Goal: Contribute content: Contribute content

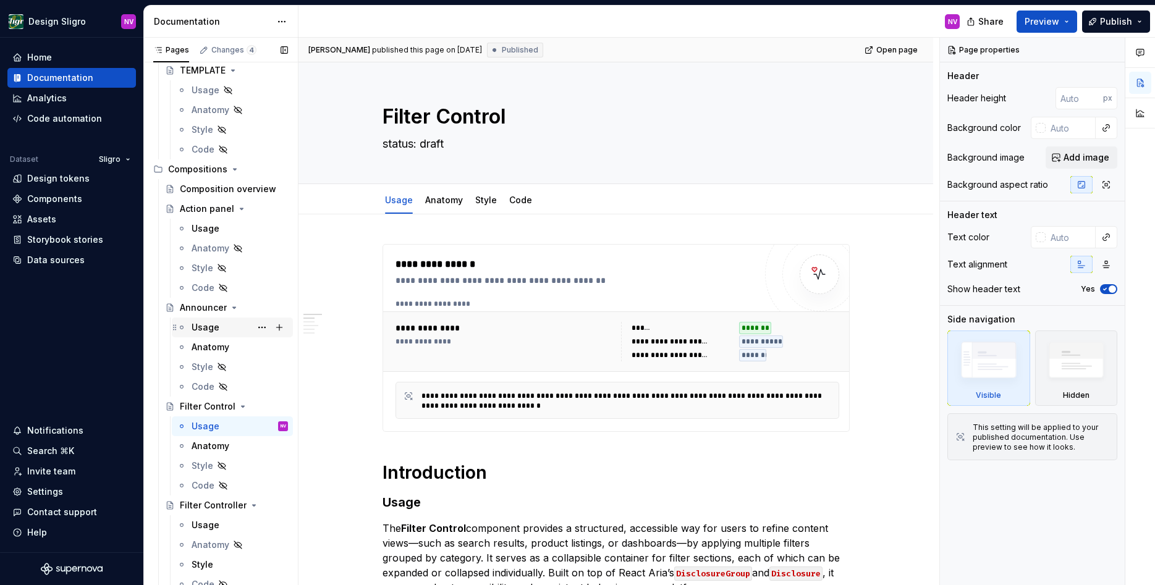
scroll to position [3424, 0]
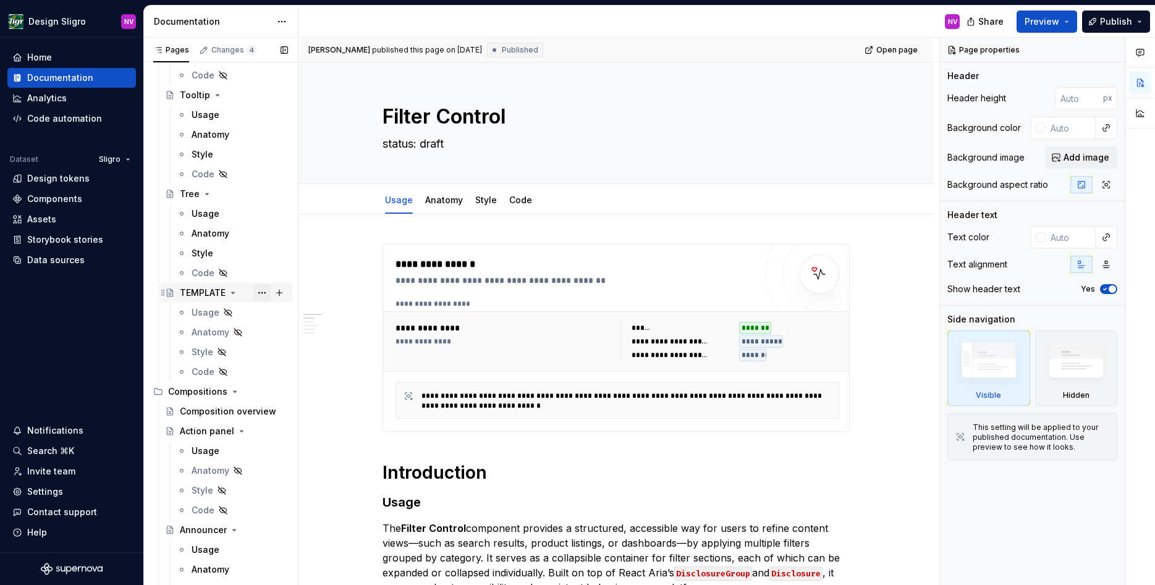
click at [259, 296] on button "Page tree" at bounding box center [261, 292] width 17 height 17
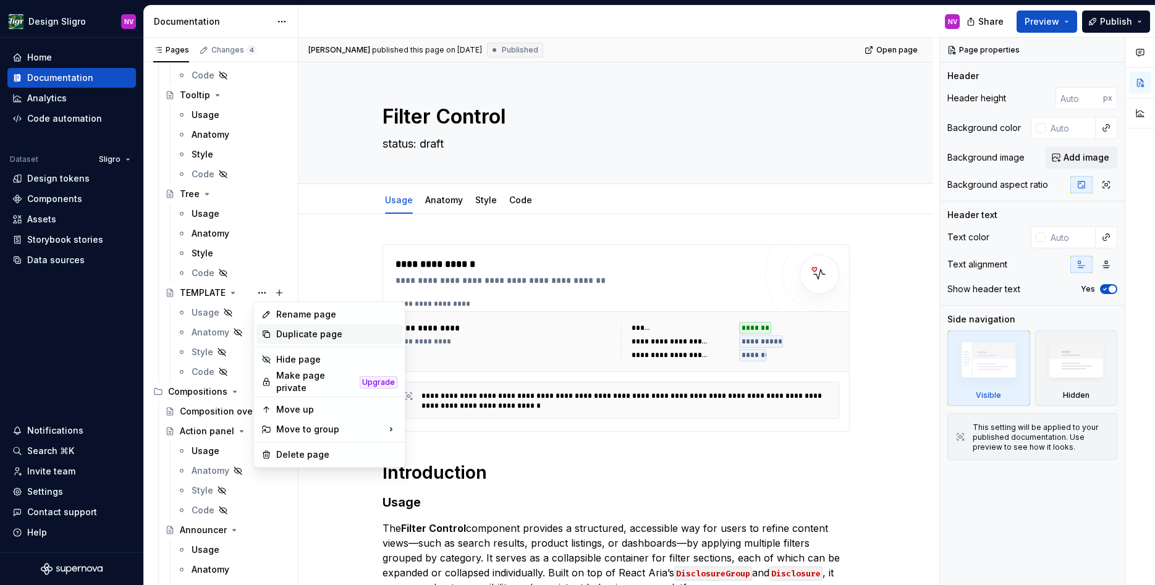
click at [285, 339] on div "Duplicate page" at bounding box center [336, 334] width 121 height 12
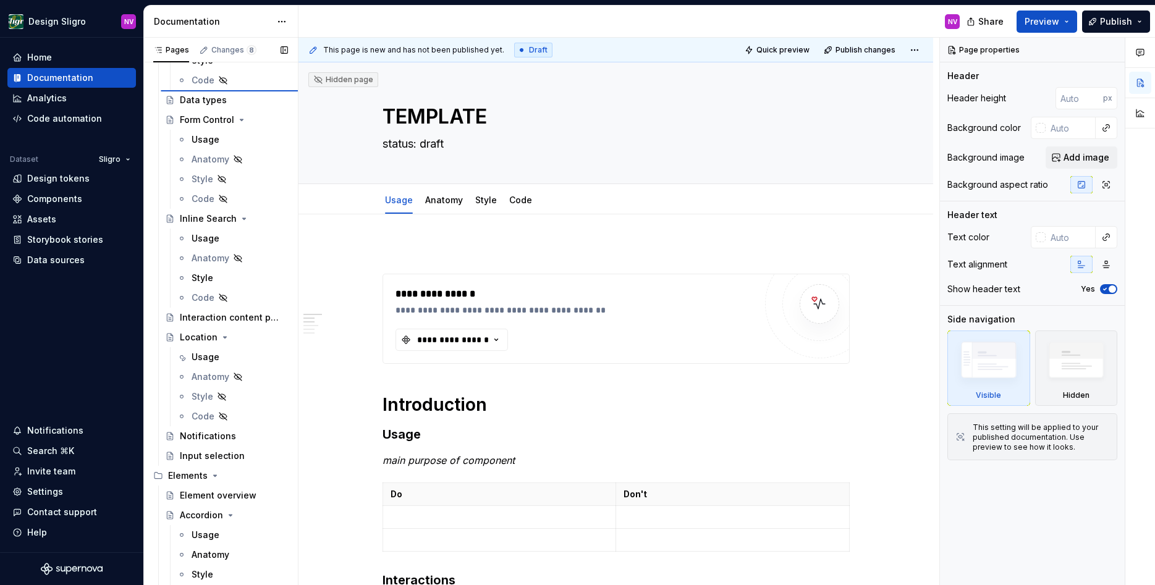
scroll to position [323, 0]
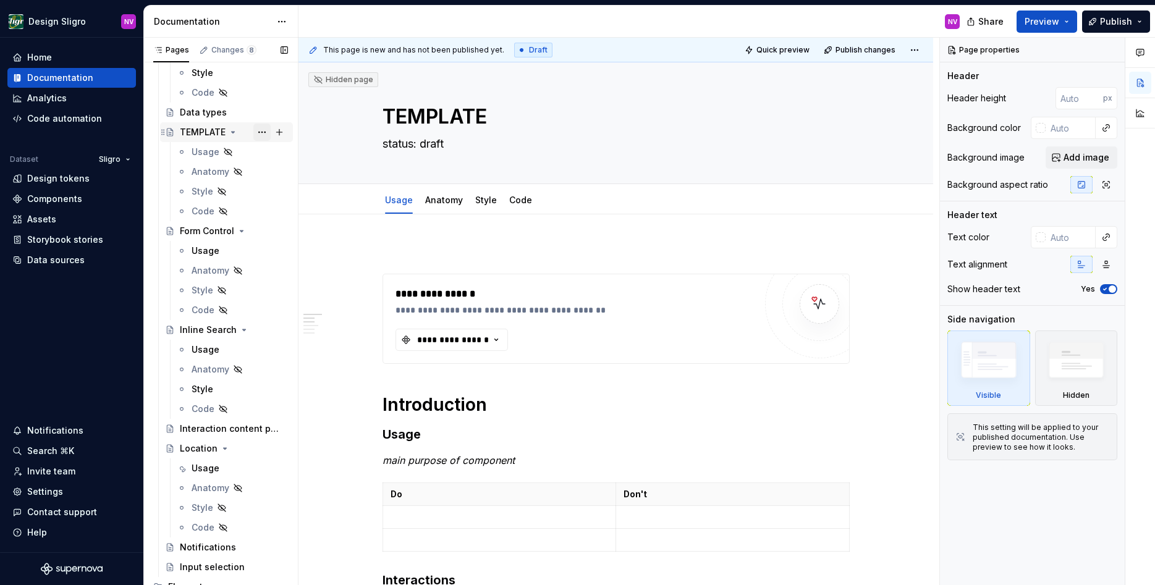
click at [258, 132] on button "Page tree" at bounding box center [261, 132] width 17 height 17
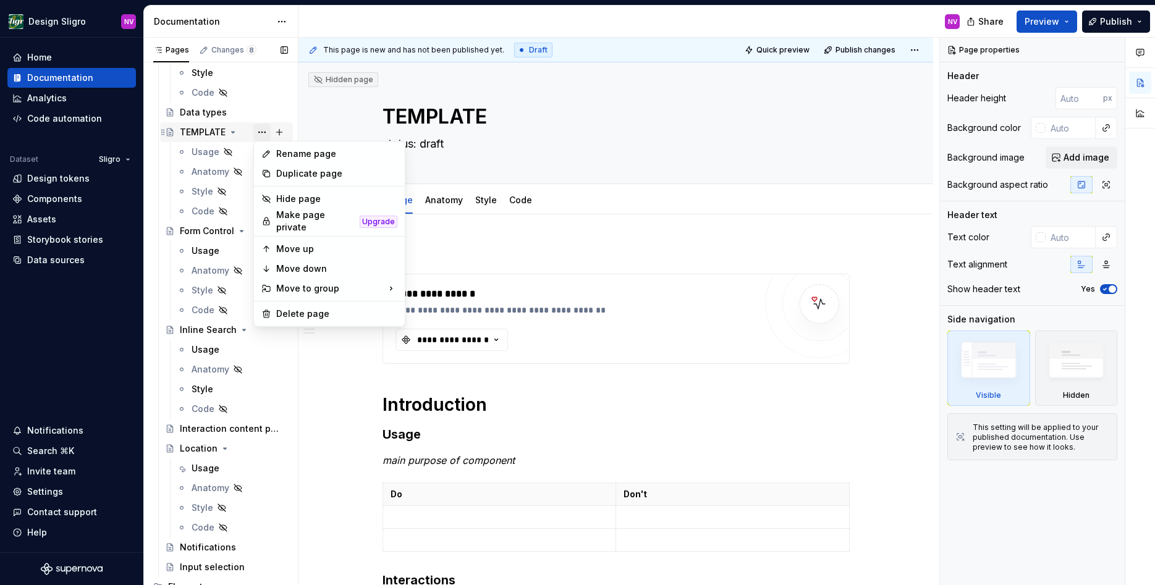
type textarea "*"
click at [285, 156] on div "Rename page" at bounding box center [336, 154] width 121 height 12
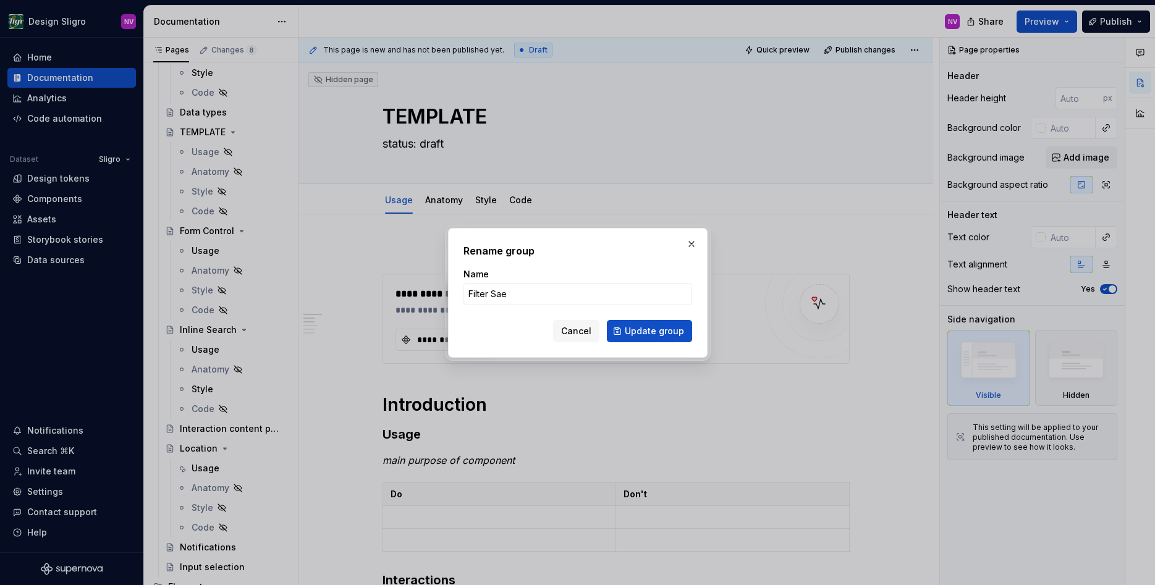
type input "Filter Sa"
type textarea "*"
type input "Filter Search"
click at [672, 334] on span "Update group" at bounding box center [654, 331] width 59 height 12
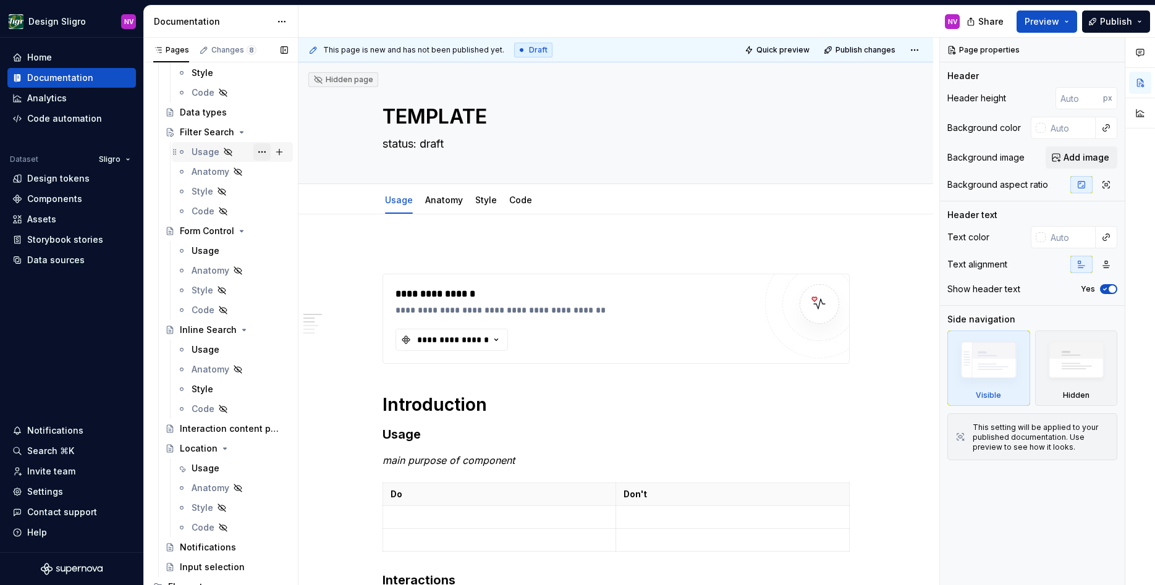
click at [256, 153] on button "Page tree" at bounding box center [261, 151] width 17 height 17
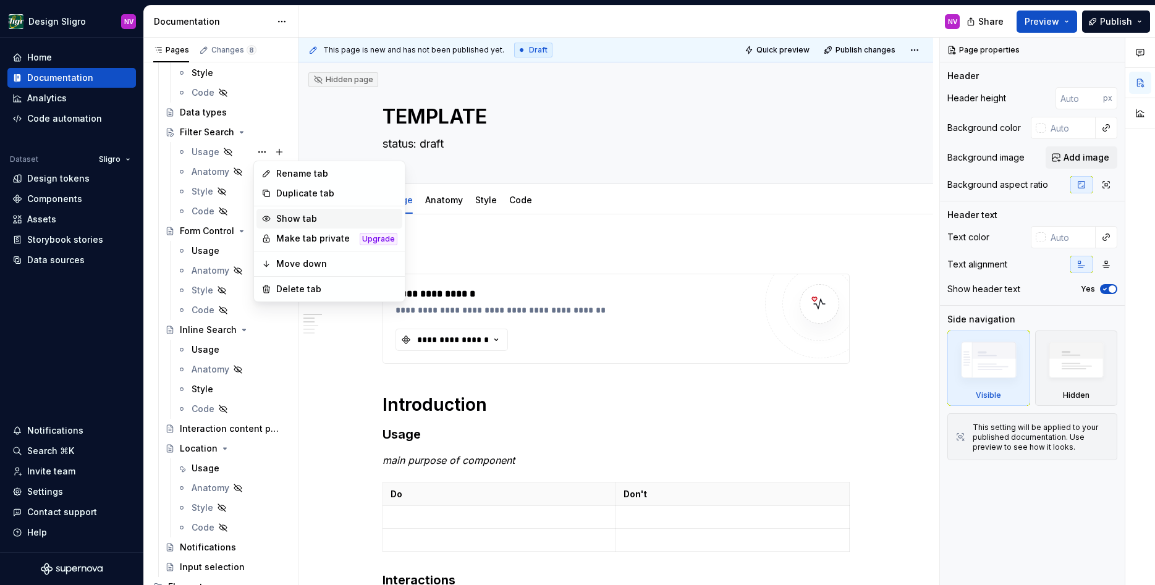
click at [298, 220] on div "Show tab" at bounding box center [336, 219] width 121 height 12
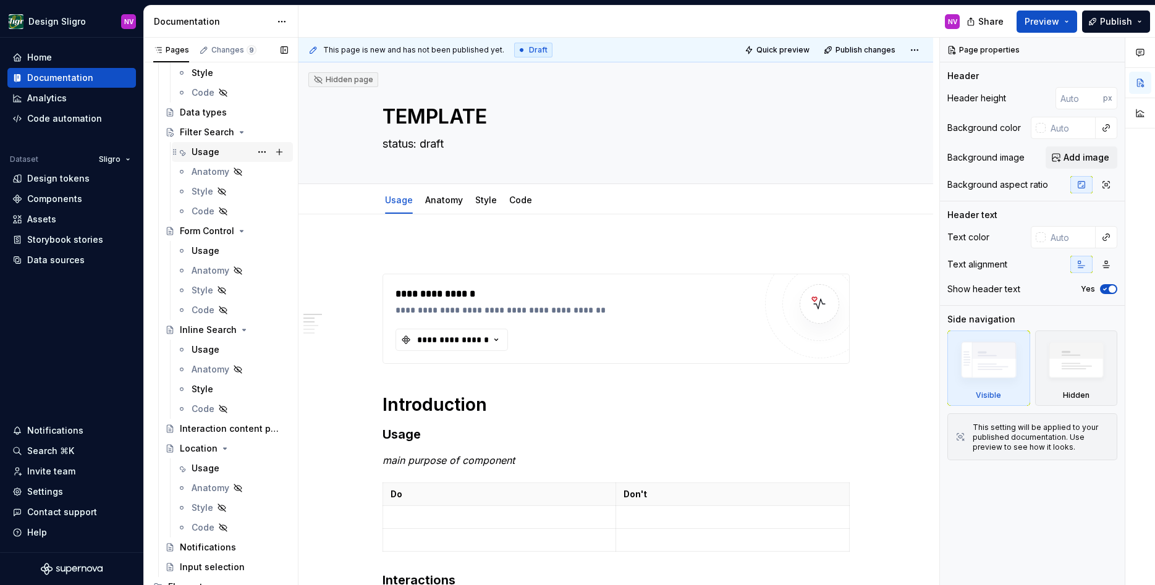
click at [223, 156] on div "Usage" at bounding box center [240, 151] width 96 height 17
click at [406, 246] on p at bounding box center [615, 251] width 467 height 15
type textarea "*"
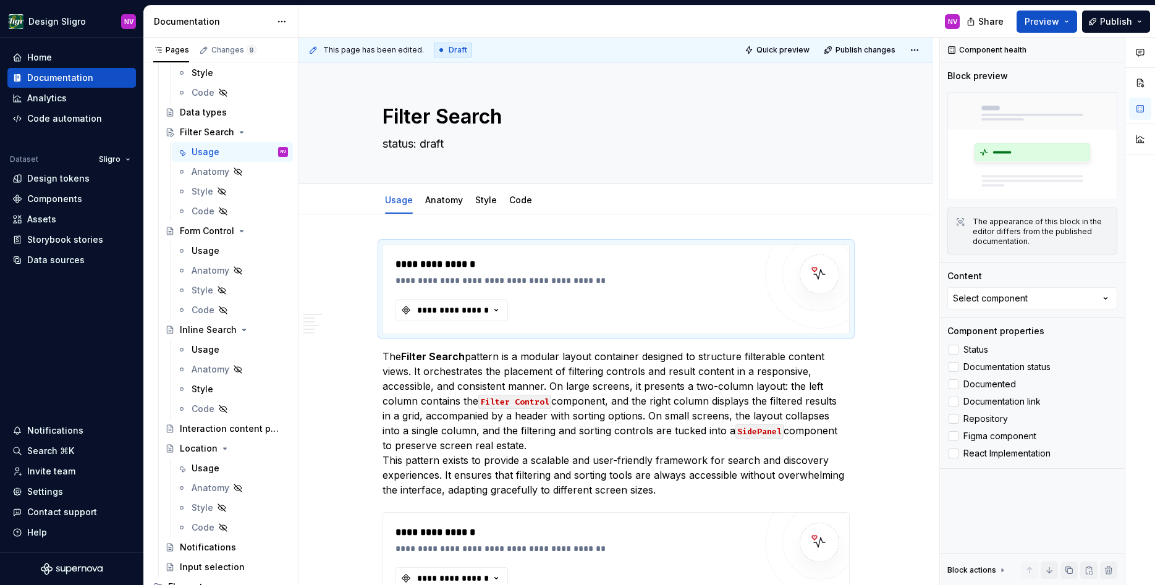
type textarea "*"
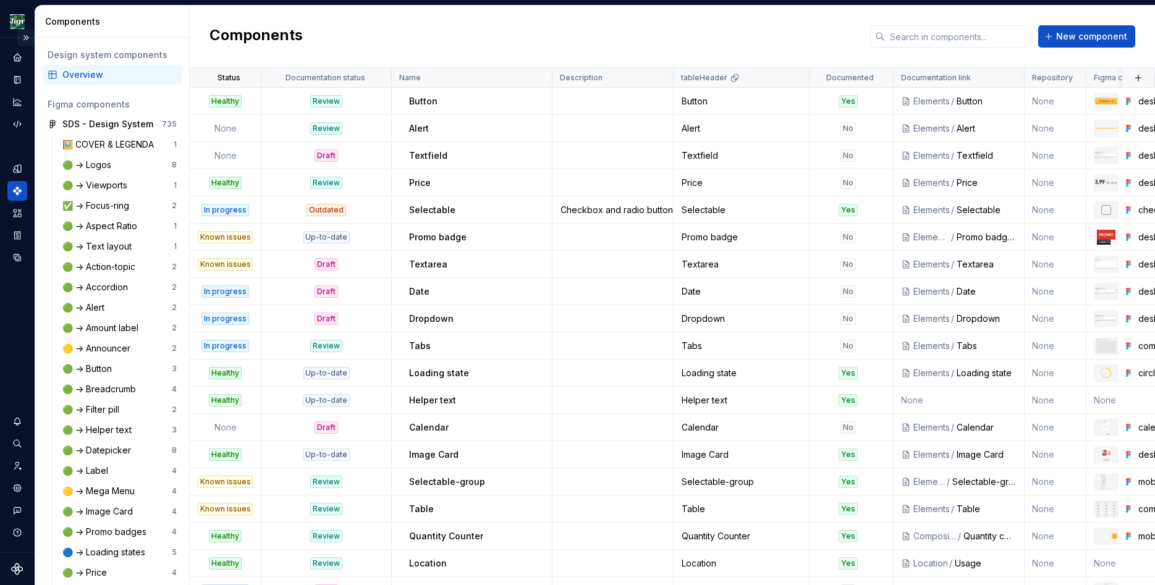
click at [25, 35] on button "Expand sidebar" at bounding box center [25, 37] width 17 height 17
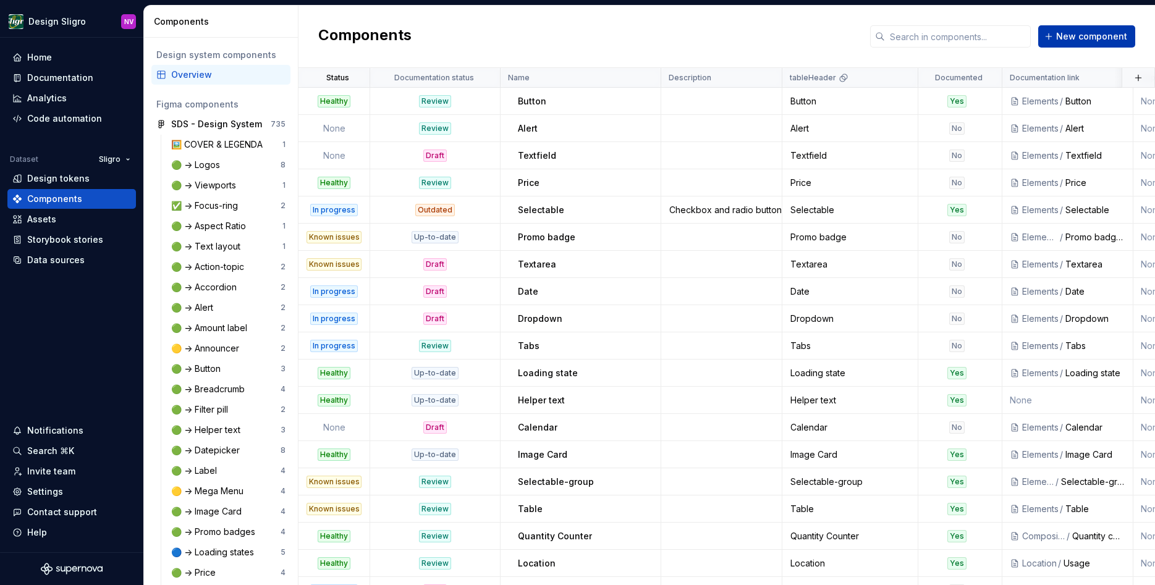
click at [1074, 37] on span "New component" at bounding box center [1091, 36] width 71 height 12
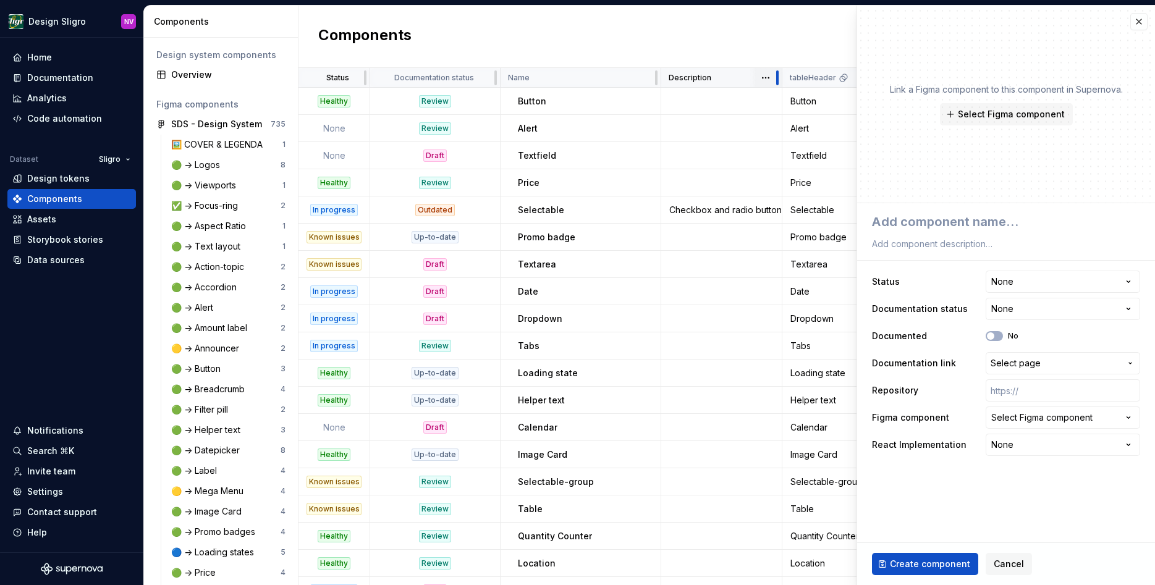
type textarea "*"
type textarea "F"
type textarea "*"
type textarea "Fi"
type textarea "*"
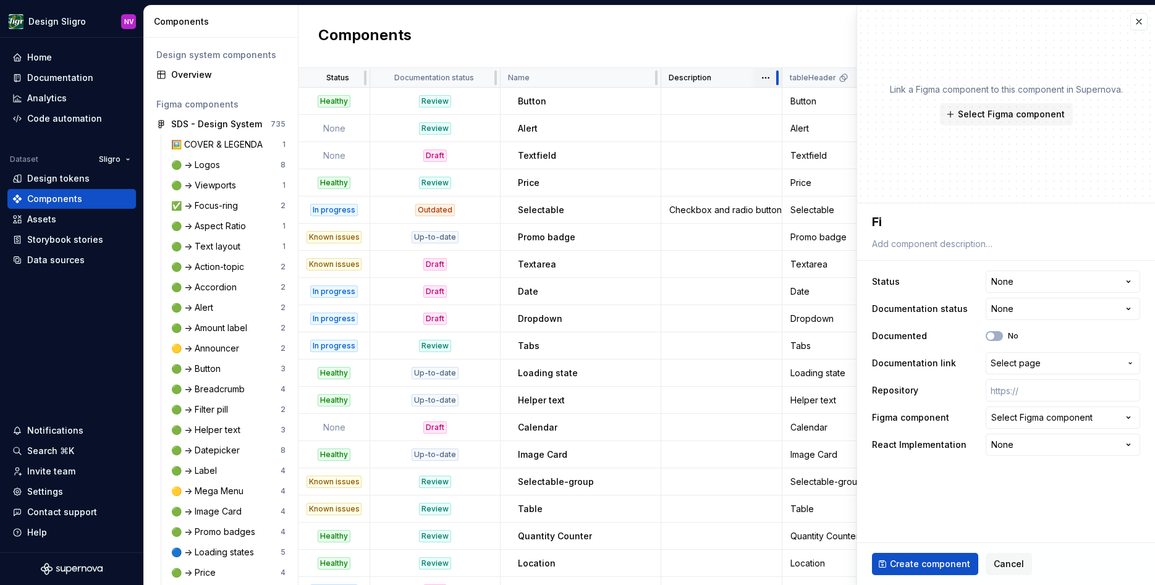
type textarea "Fil"
type textarea "*"
type textarea "Filt"
type textarea "*"
type textarea "Filte"
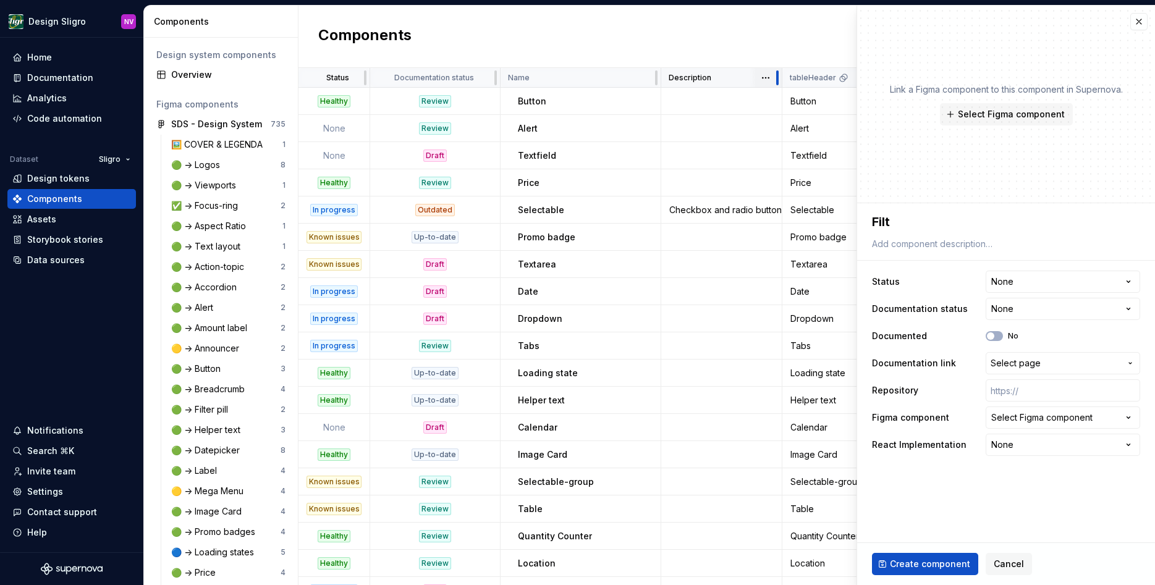
type textarea "*"
type textarea "Filter"
type textarea "*"
type textarea "Filter"
type textarea "*"
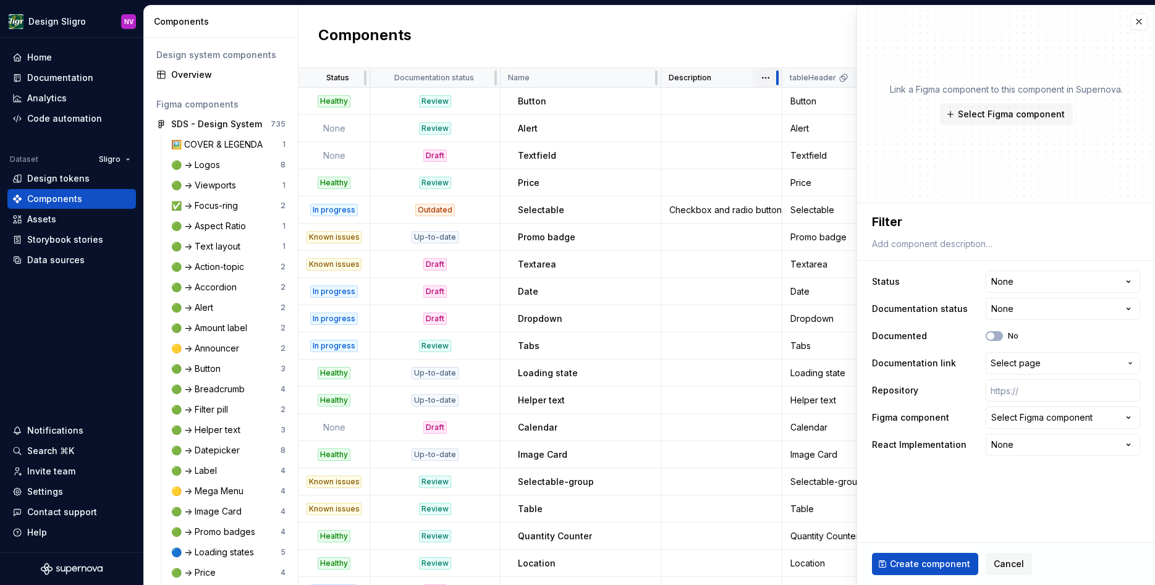
type textarea "Filter S"
type textarea "*"
type textarea "Filter Se"
type textarea "*"
type textarea "Filter Sea"
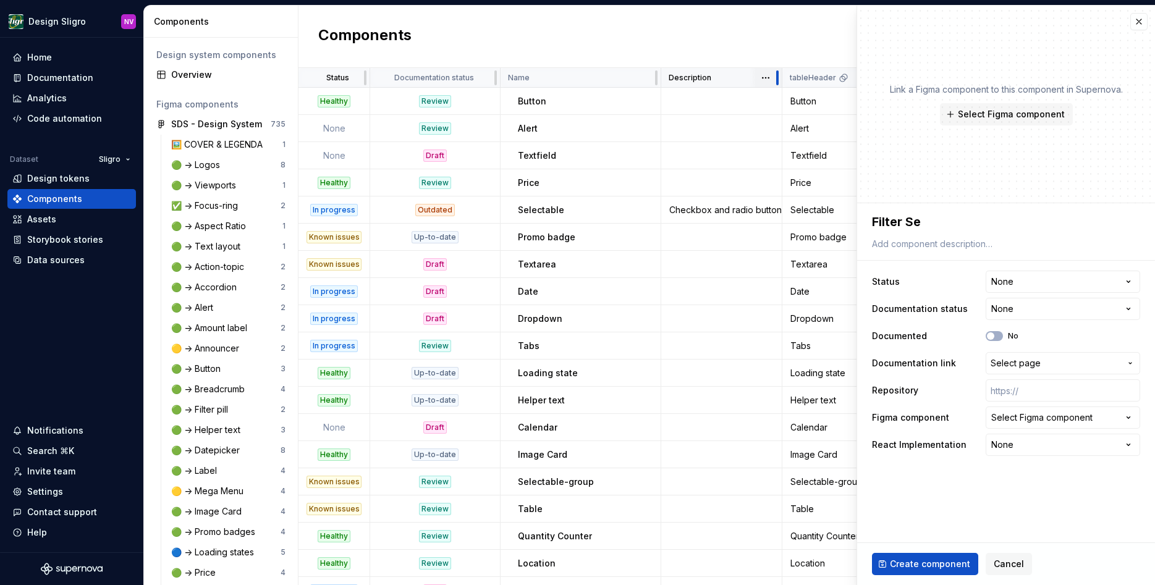
type textarea "*"
type textarea "Filter Sear"
type textarea "*"
type textarea "Filter Searc"
type textarea "*"
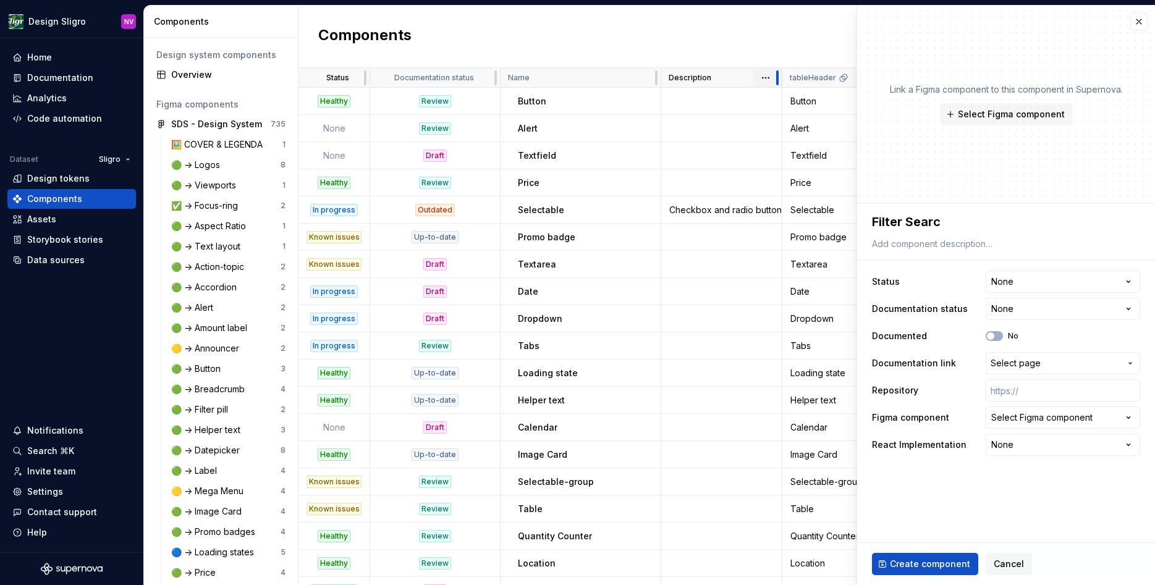
type textarea "Filter Search"
type textarea "*"
type textarea "Filter Search"
click at [921, 557] on button "Create component" at bounding box center [925, 564] width 106 height 22
type textarea "*"
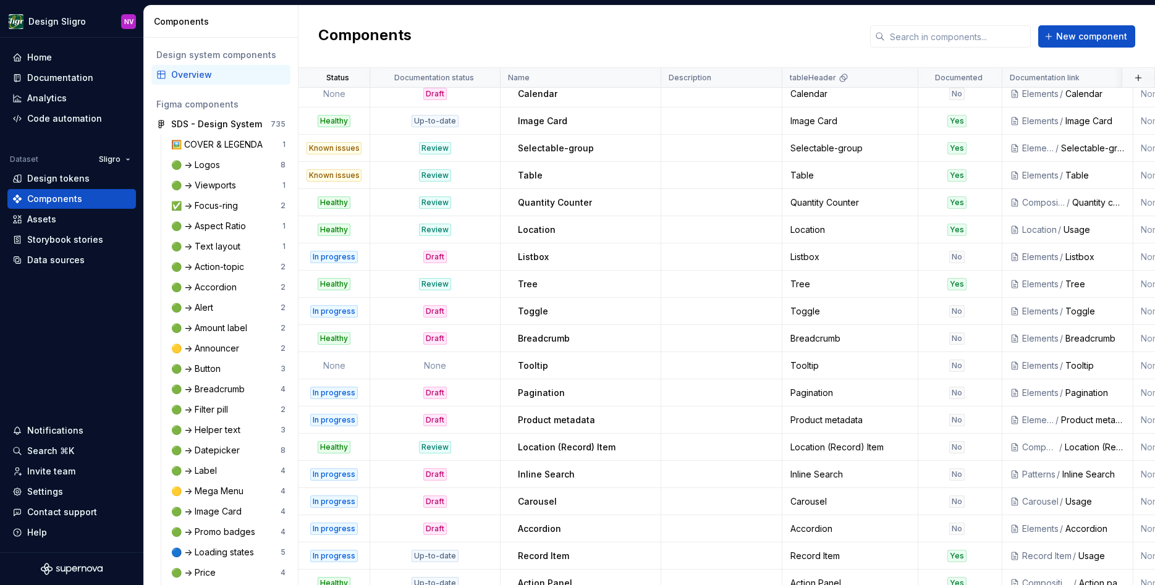
scroll to position [563, 0]
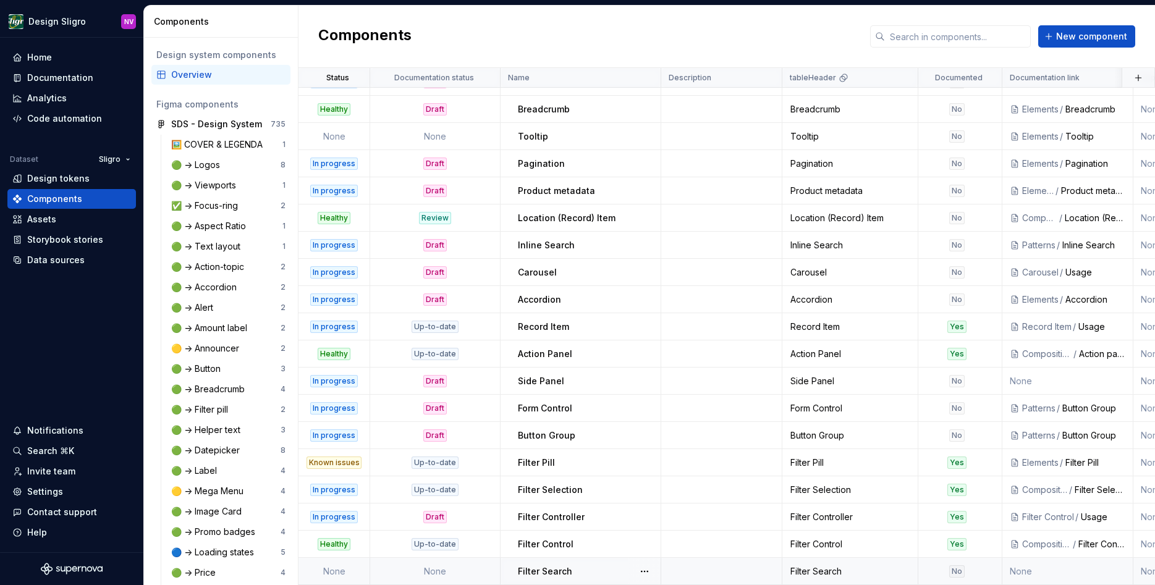
click at [607, 568] on div "Filter Search" at bounding box center [589, 571] width 142 height 12
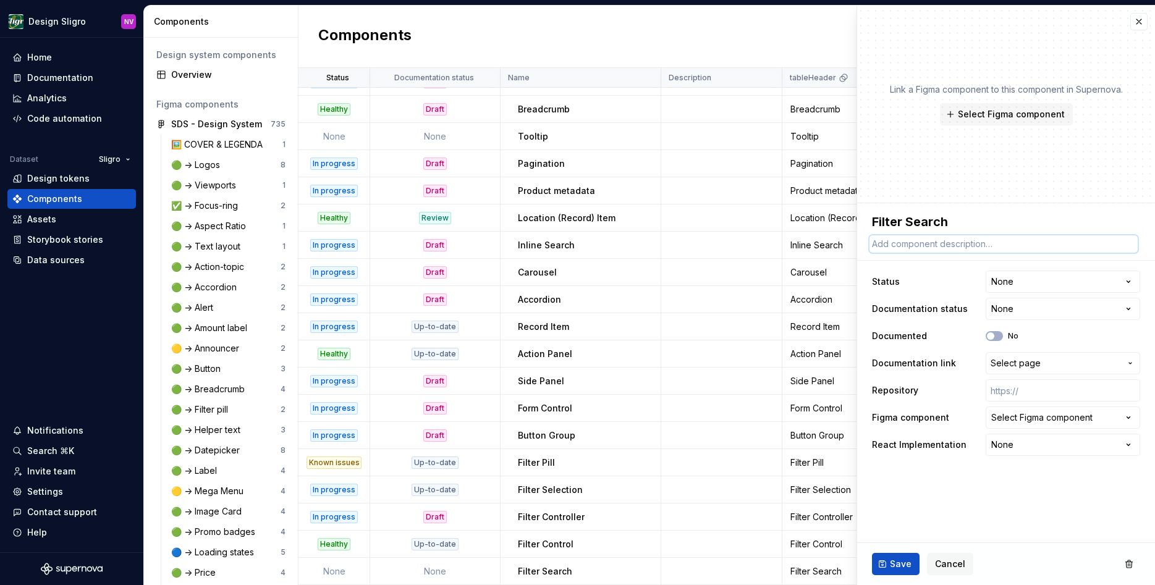
click at [986, 243] on textarea at bounding box center [1003, 243] width 268 height 17
type textarea "*"
type textarea "P"
type textarea "*"
type textarea "Pa"
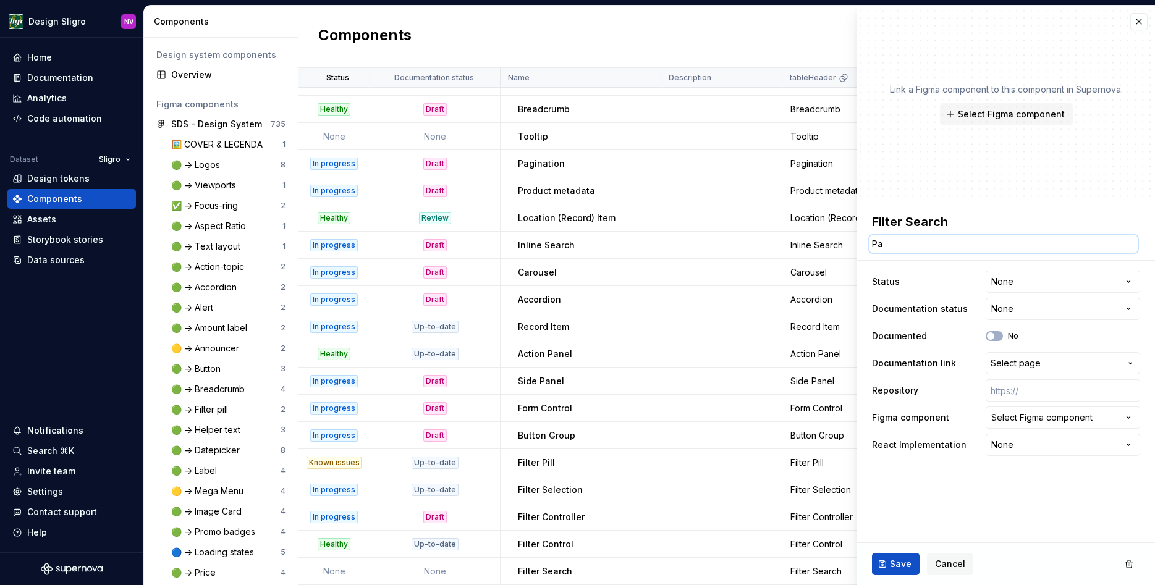
type textarea "*"
type textarea "Pat"
type textarea "*"
type textarea "Patt"
type textarea "*"
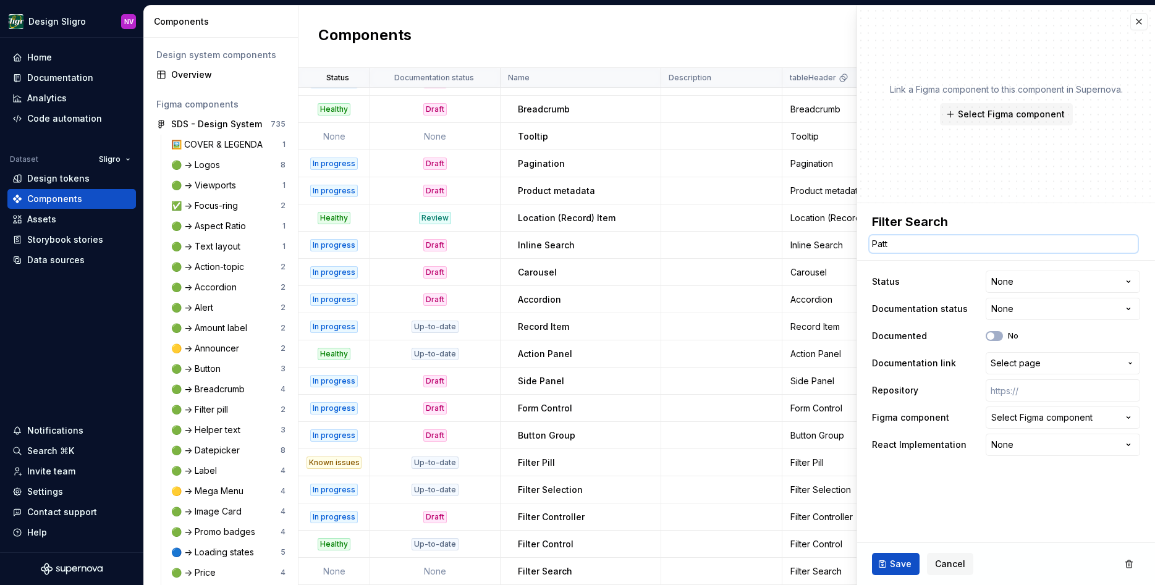
type textarea "Patte"
type textarea "*"
type textarea "Patter"
type textarea "*"
type textarea "Pattern"
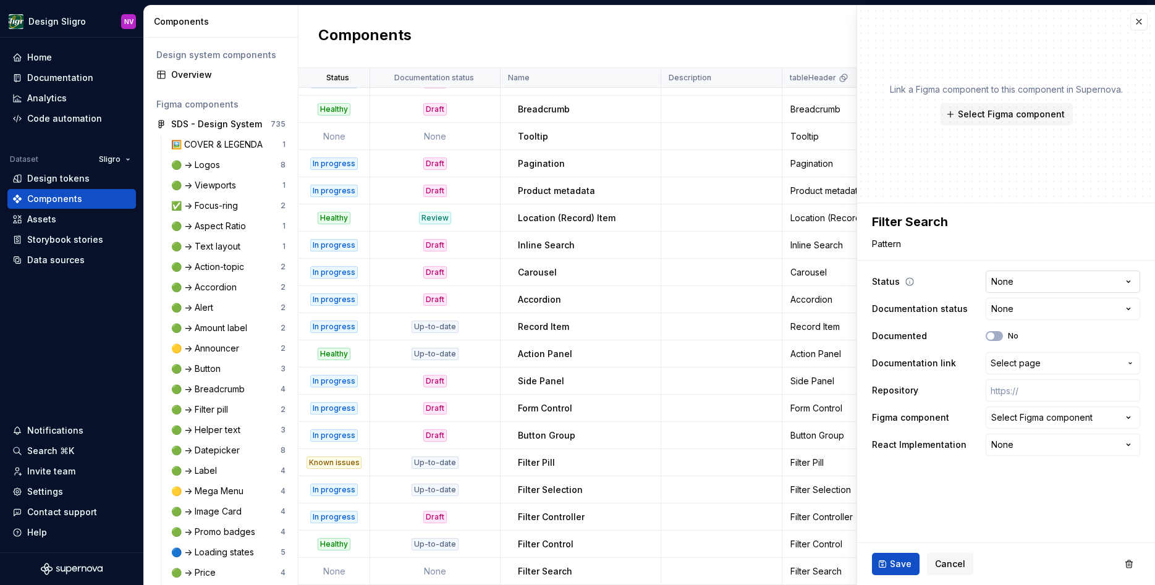
click at [1115, 281] on html "Design Sligro NV Home Documentation Analytics Code automation Dataset Sligro De…" at bounding box center [577, 292] width 1155 height 585
select select "**********"
type textarea "*"
click at [1062, 312] on html "Design Sligro NV Home Documentation Analytics Code automation Dataset Sligro De…" at bounding box center [577, 292] width 1155 height 585
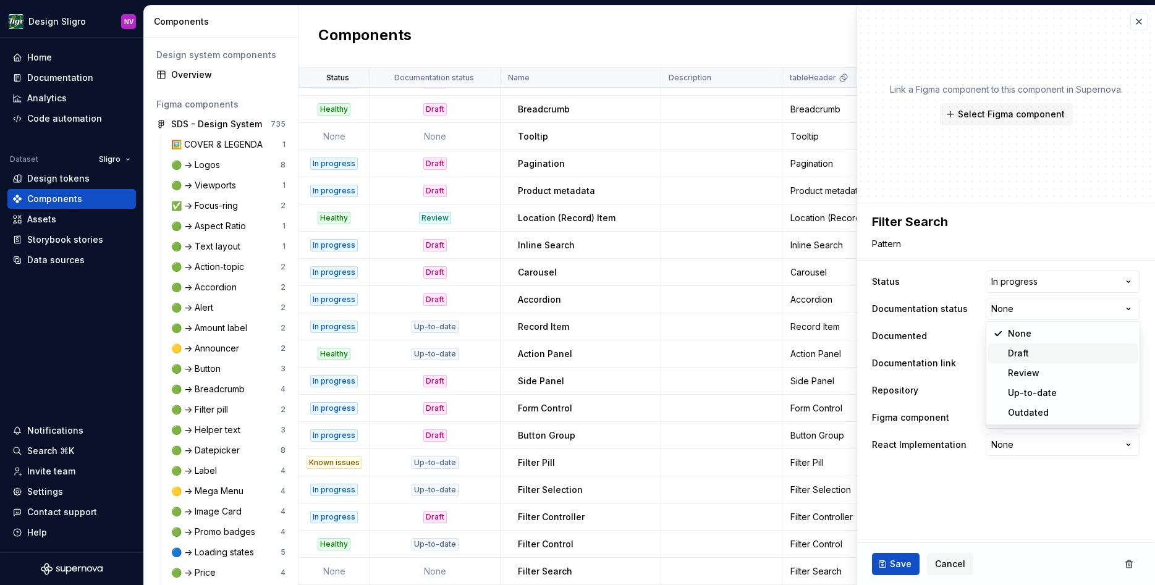
select select "**********"
click at [1006, 340] on div "No" at bounding box center [1001, 336] width 33 height 10
click at [1001, 339] on button "No" at bounding box center [993, 336] width 17 height 10
type textarea "*"
click at [1053, 439] on html "Design Sligro NV Home Documentation Analytics Code automation Dataset Sligro De…" at bounding box center [577, 292] width 1155 height 585
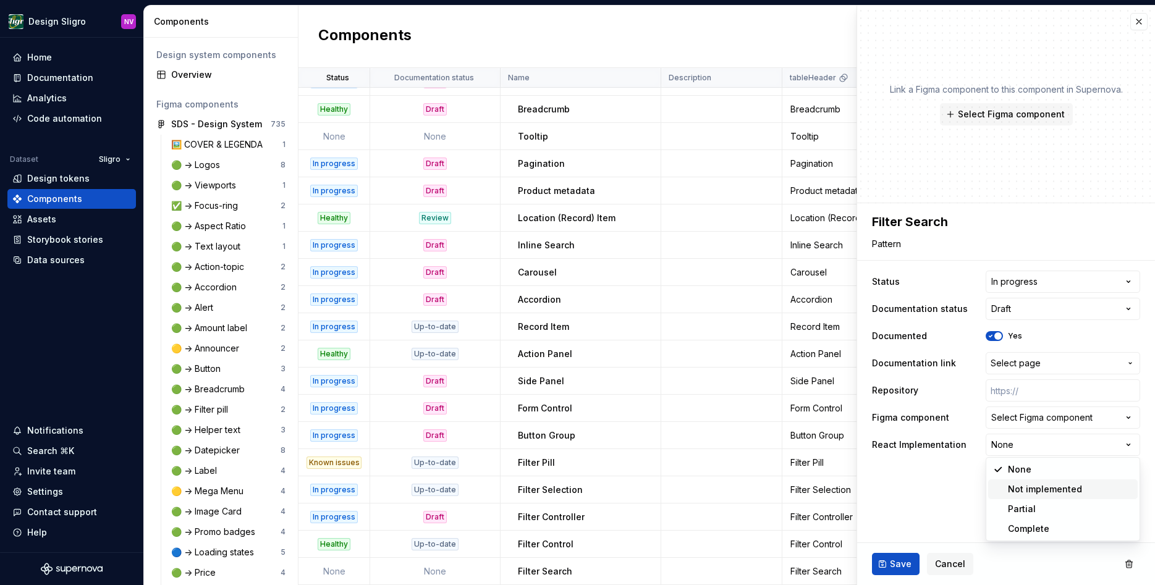
select select "**********"
type textarea "*"
click at [1035, 452] on html "Design Sligro NV Home Documentation Analytics Code automation Dataset Sligro De…" at bounding box center [577, 292] width 1155 height 585
click at [1016, 409] on html "Design Sligro NV Home Documentation Analytics Code automation Dataset Sligro De…" at bounding box center [577, 292] width 1155 height 585
click at [1022, 416] on div "Select Figma component" at bounding box center [1041, 417] width 101 height 12
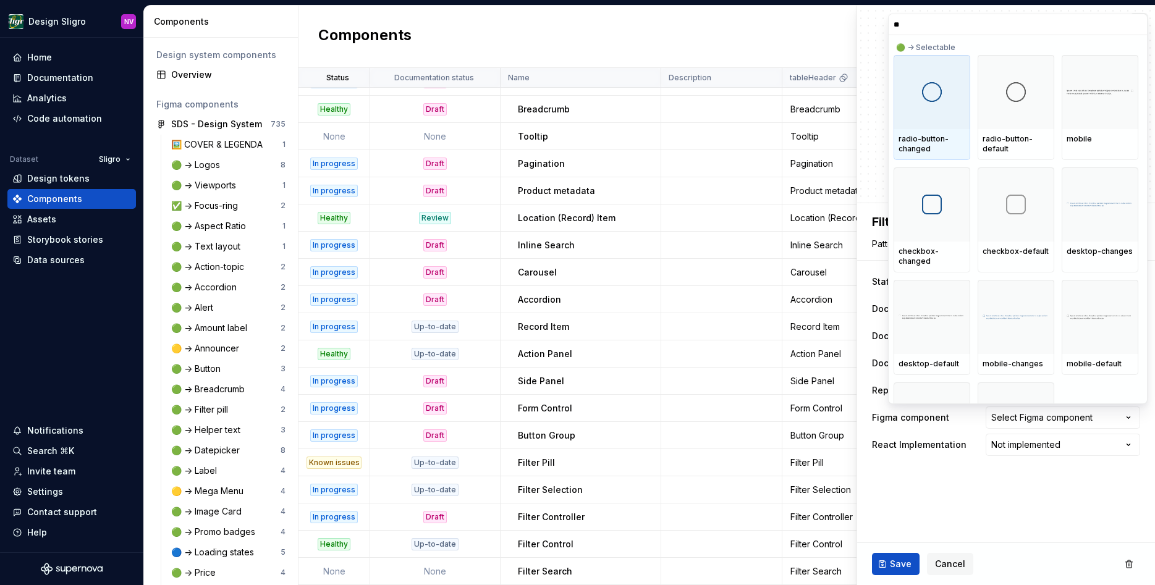
type input "*"
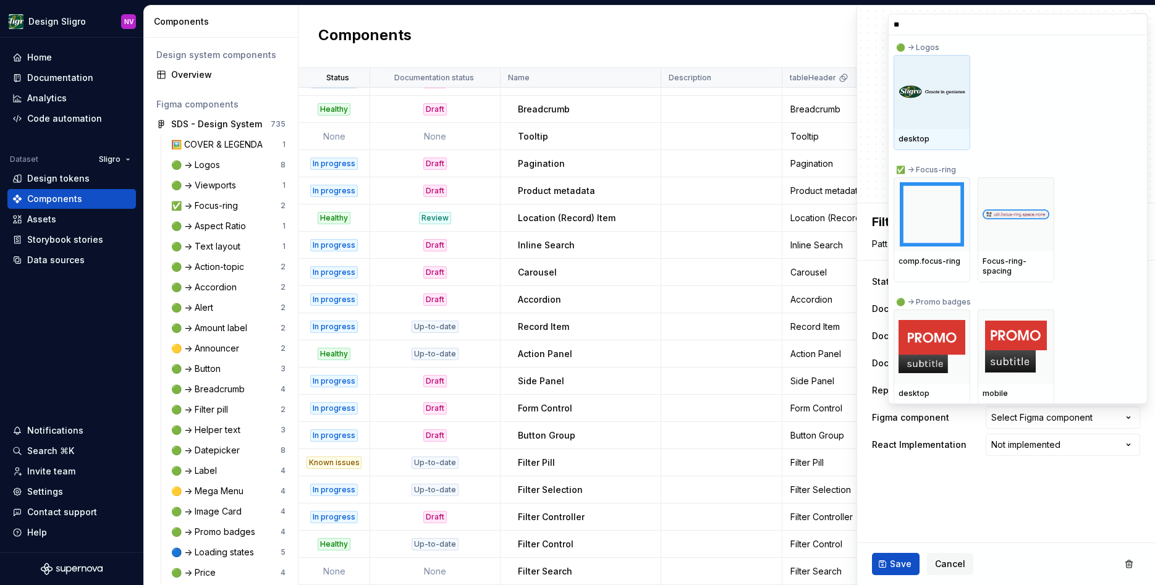
type input "*"
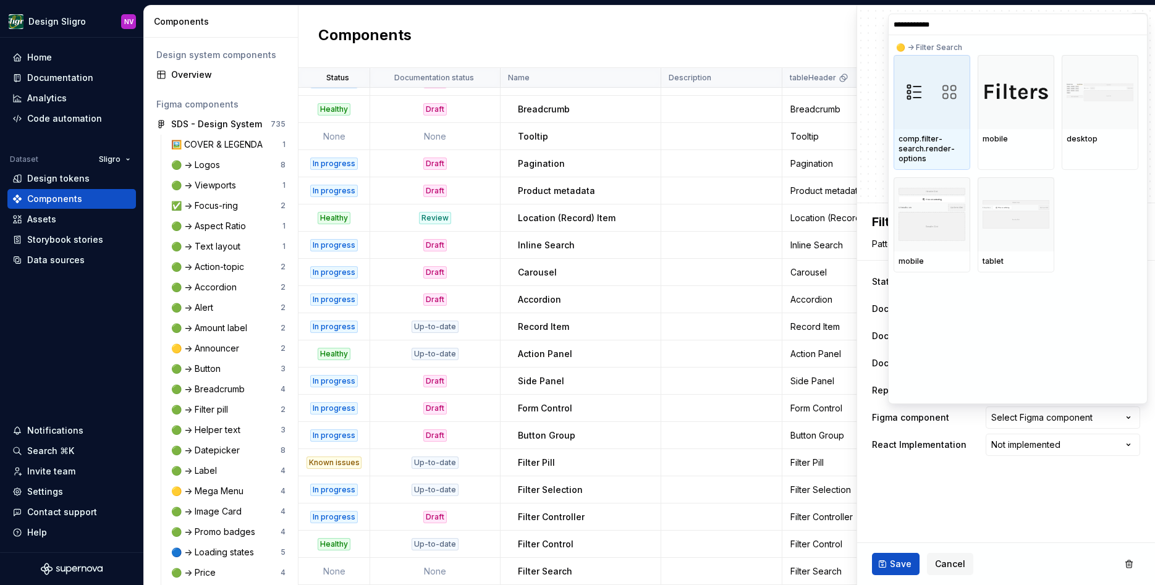
type input "**********"
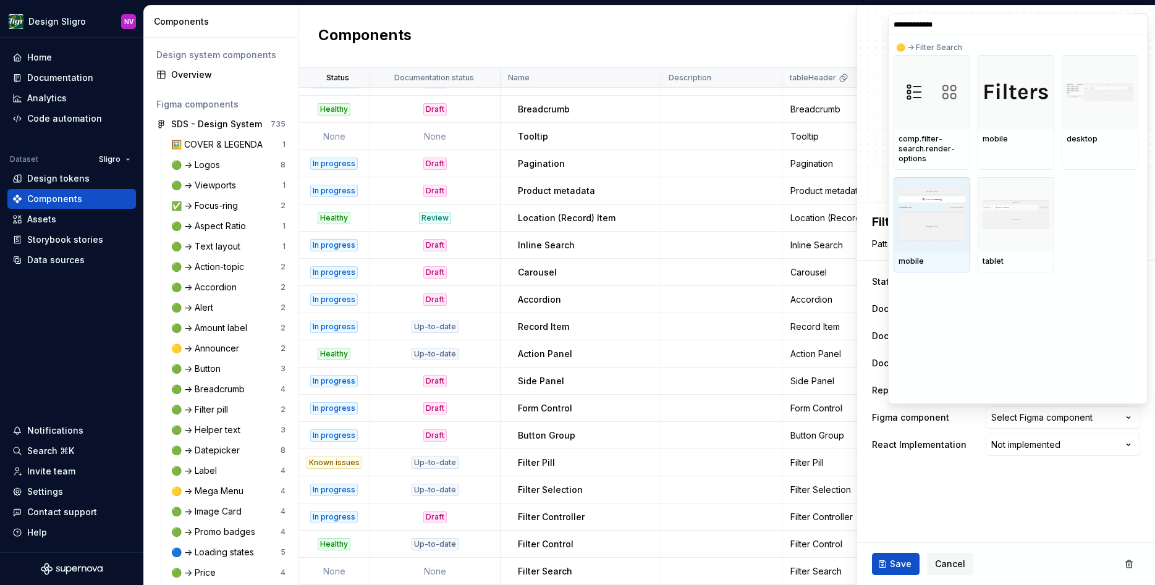
click at [943, 227] on img at bounding box center [931, 214] width 67 height 53
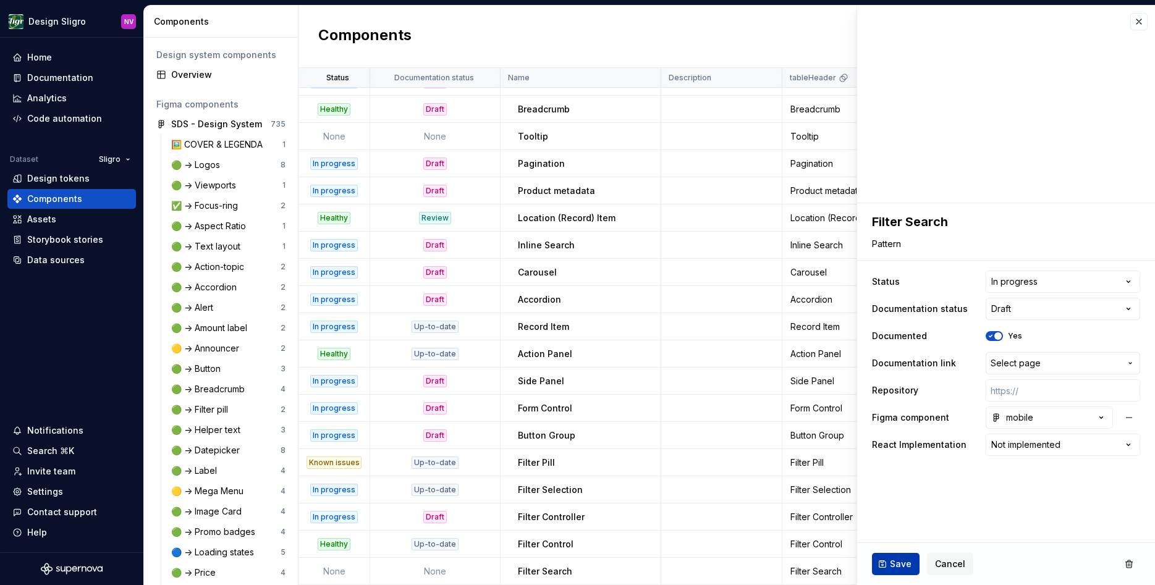
click at [903, 562] on span "Save" at bounding box center [901, 564] width 22 height 12
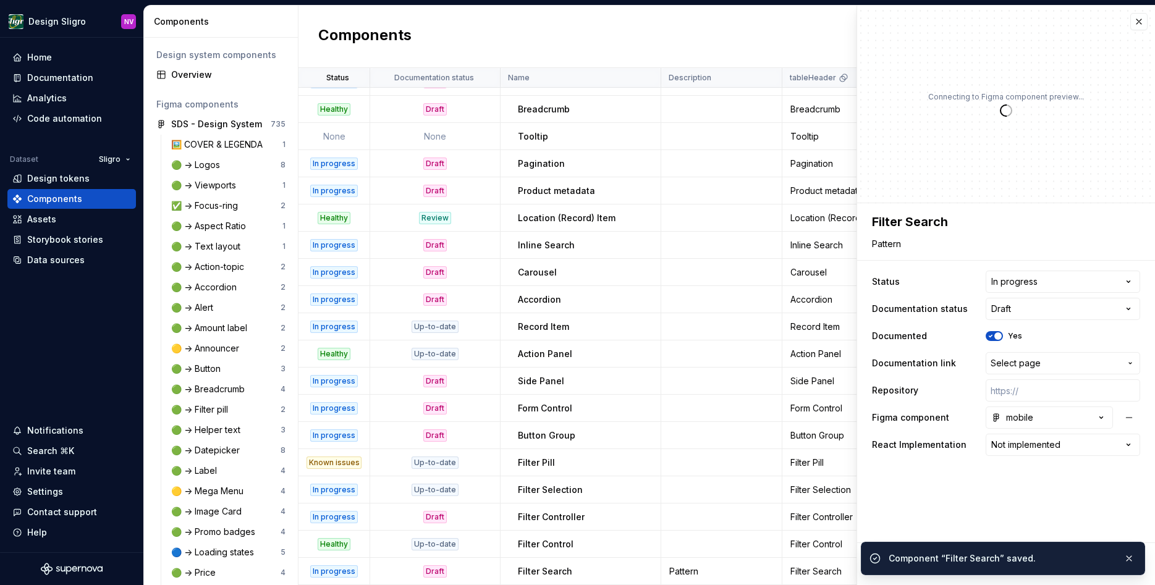
type textarea "*"
